Goal: Transaction & Acquisition: Obtain resource

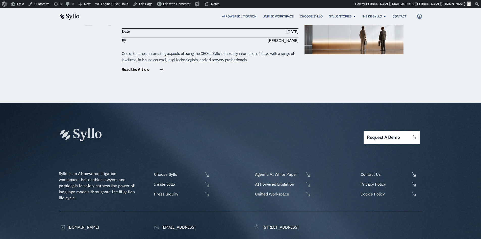
scroll to position [454, 0]
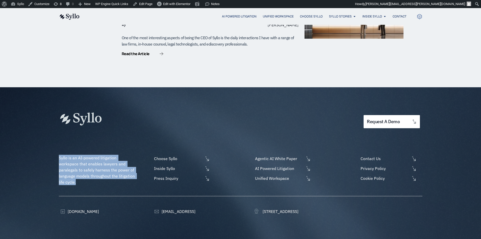
drag, startPoint x: 58, startPoint y: 134, endPoint x: 98, endPoint y: 167, distance: 51.9
click at [98, 167] on div "request a demo Syllo is an AI-powered litigation workspace that enables lawyers…" at bounding box center [240, 170] width 481 height 167
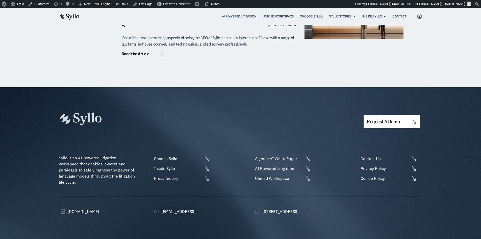
click at [206, 112] on div at bounding box center [164, 118] width 211 height 13
